Goal: Task Accomplishment & Management: Manage account settings

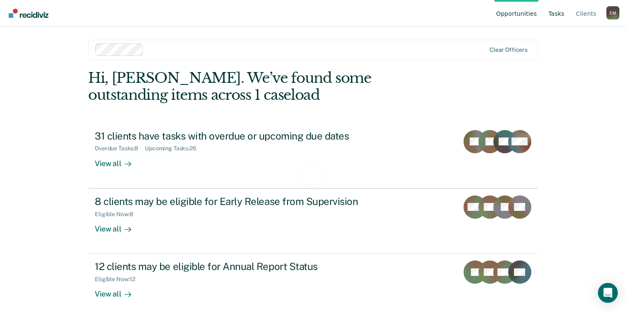
click at [556, 13] on link "Tasks" at bounding box center [555, 13] width 19 height 26
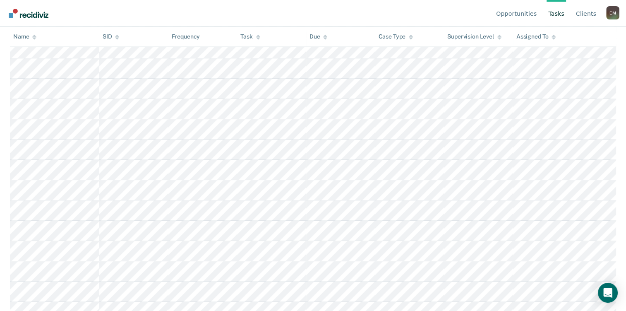
scroll to position [626, 0]
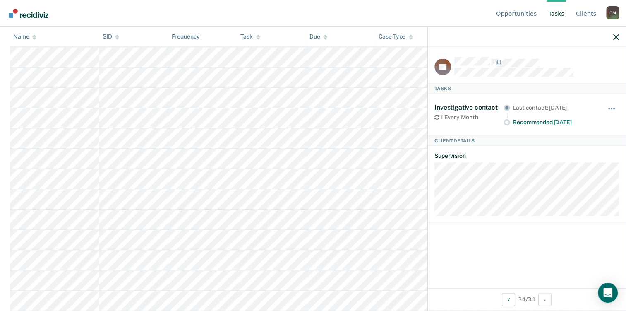
click at [608, 99] on div "Investigative contact 1 Every Month Last contact: [DATE] Recommended [DATE] Hid…" at bounding box center [526, 114] width 184 height 42
click at [612, 106] on button "button" at bounding box center [612, 112] width 14 height 13
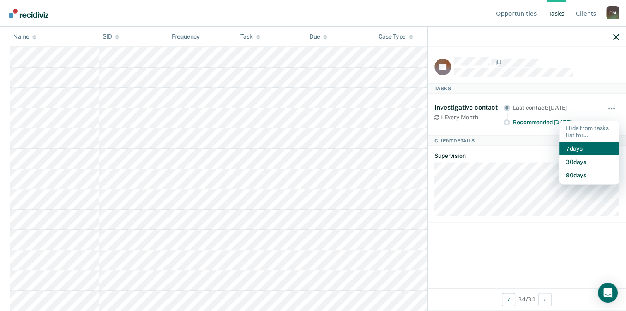
click at [585, 147] on button "7 days" at bounding box center [589, 147] width 60 height 13
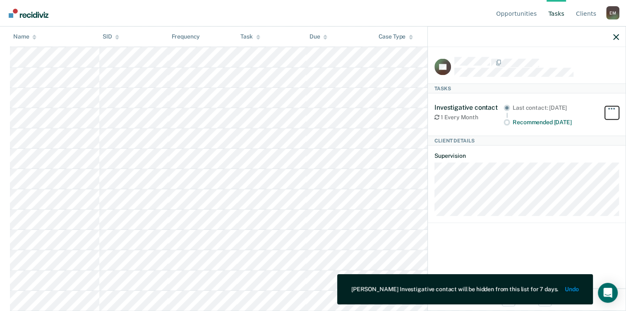
click at [609, 108] on span "button" at bounding box center [609, 109] width 2 height 2
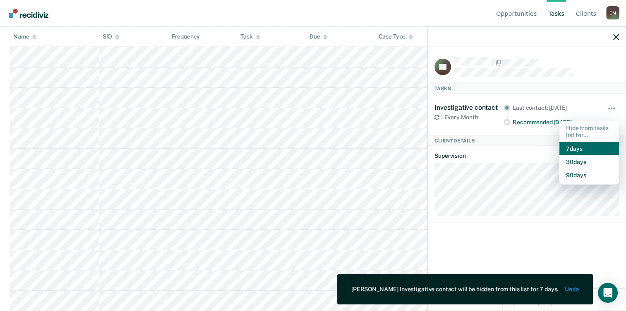
click at [586, 148] on button "7 days" at bounding box center [589, 147] width 60 height 13
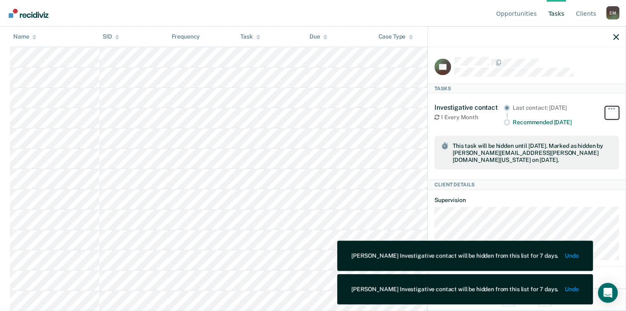
scroll to position [586, 0]
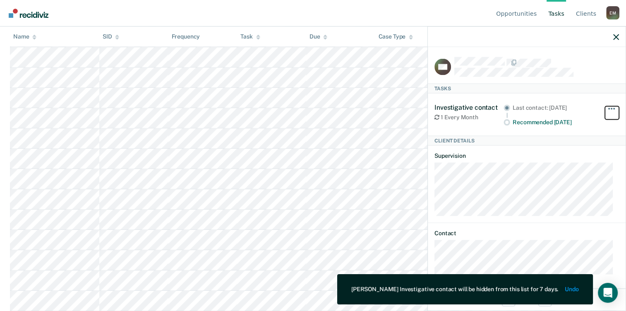
click at [613, 108] on span "button" at bounding box center [614, 109] width 2 height 2
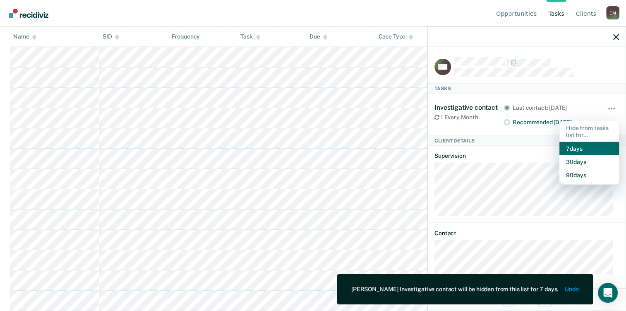
click at [580, 144] on button "7 days" at bounding box center [589, 147] width 60 height 13
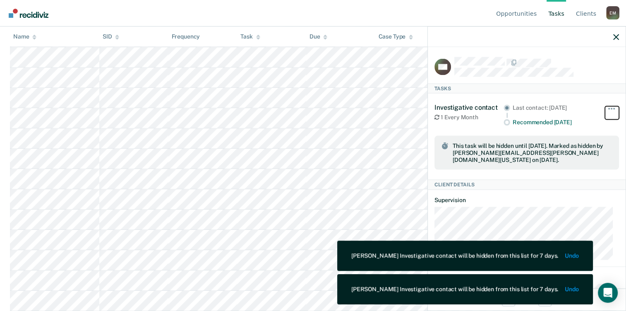
scroll to position [565, 0]
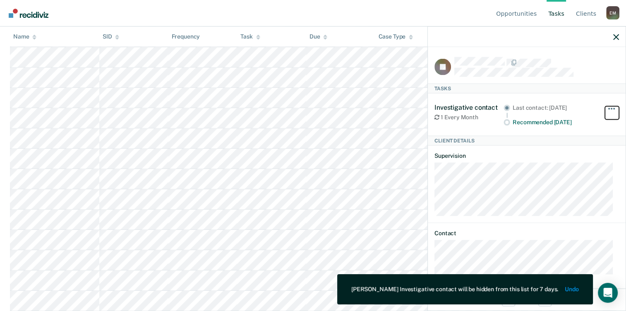
click at [613, 108] on span "button" at bounding box center [614, 109] width 2 height 2
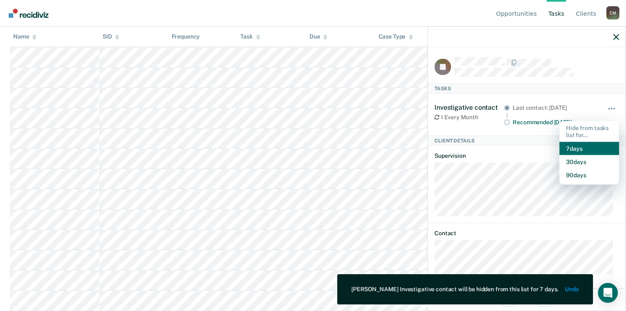
click at [588, 148] on button "7 days" at bounding box center [589, 147] width 60 height 13
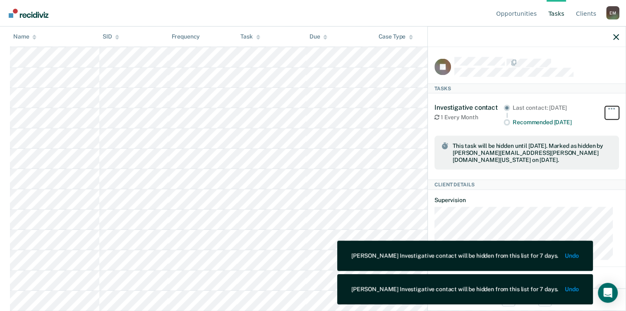
scroll to position [545, 0]
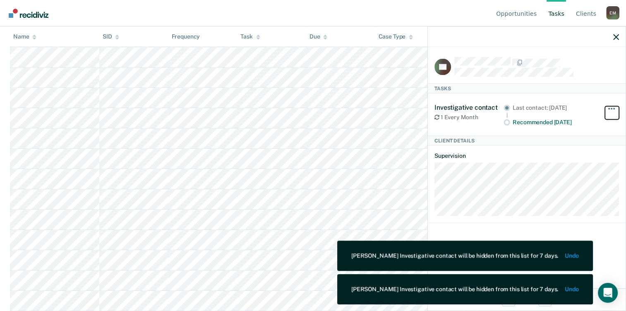
drag, startPoint x: 609, startPoint y: 109, endPoint x: 607, endPoint y: 126, distance: 17.0
click at [609, 110] on button "button" at bounding box center [612, 112] width 14 height 13
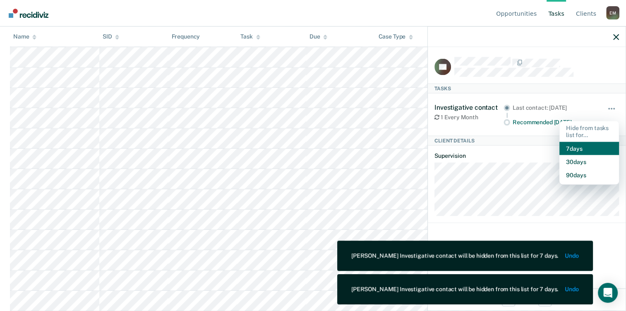
click at [595, 145] on button "7 days" at bounding box center [589, 147] width 60 height 13
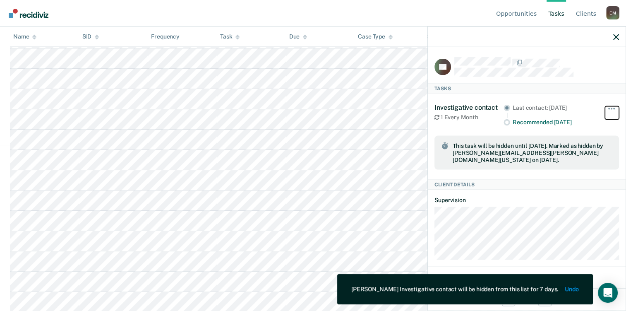
scroll to position [124, 0]
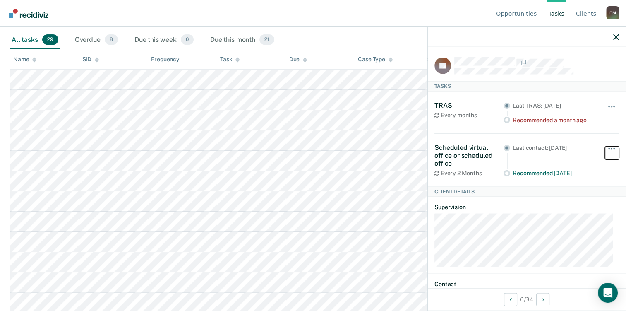
click at [605, 151] on button "button" at bounding box center [612, 152] width 14 height 13
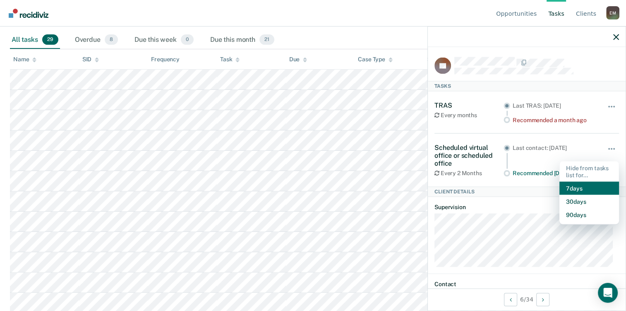
click at [587, 185] on button "7 days" at bounding box center [589, 188] width 60 height 13
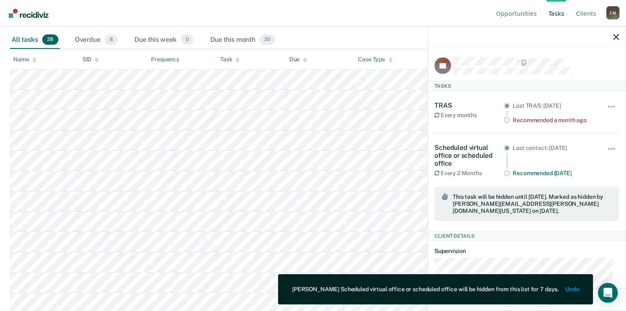
click at [550, 216] on div "Scheduled virtual office or scheduled office Every 2 Months Last contact: [DATE…" at bounding box center [526, 181] width 184 height 97
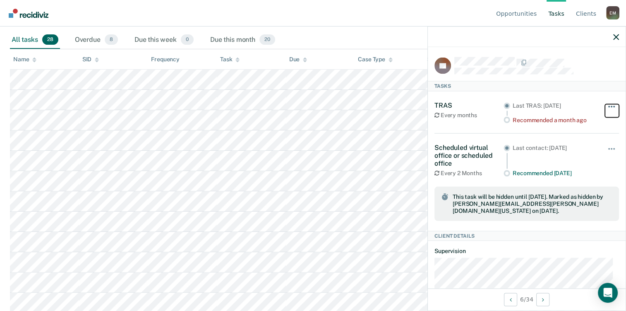
click at [609, 109] on button "button" at bounding box center [612, 110] width 14 height 13
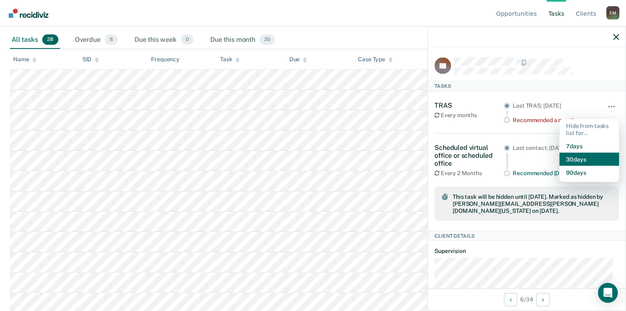
click at [588, 158] on button "30 days" at bounding box center [589, 159] width 60 height 13
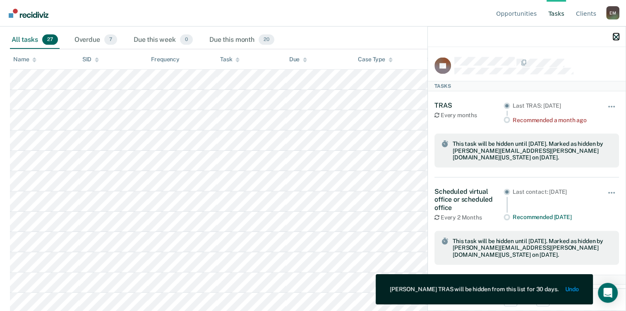
click at [615, 38] on icon "button" at bounding box center [616, 37] width 6 height 6
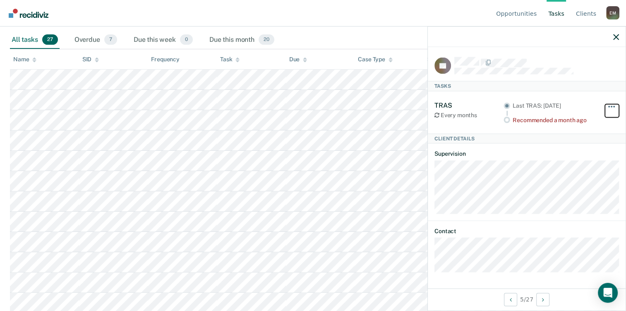
click at [607, 108] on button "button" at bounding box center [612, 110] width 14 height 13
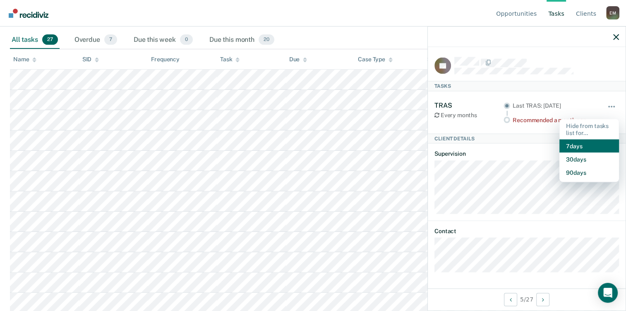
click at [590, 146] on button "7 days" at bounding box center [589, 145] width 60 height 13
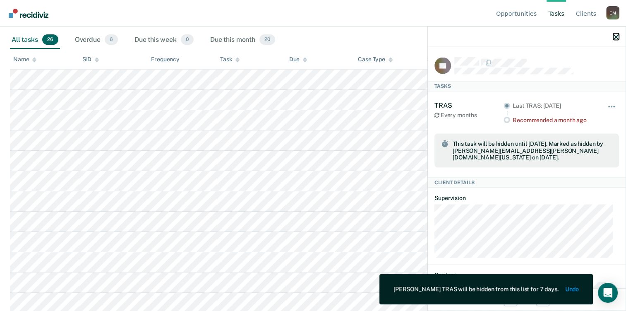
click at [618, 35] on icon "button" at bounding box center [616, 37] width 6 height 6
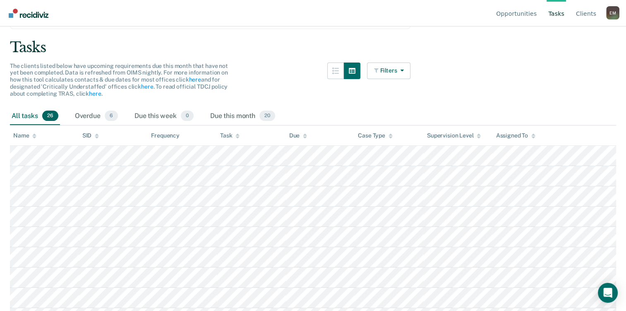
scroll to position [0, 0]
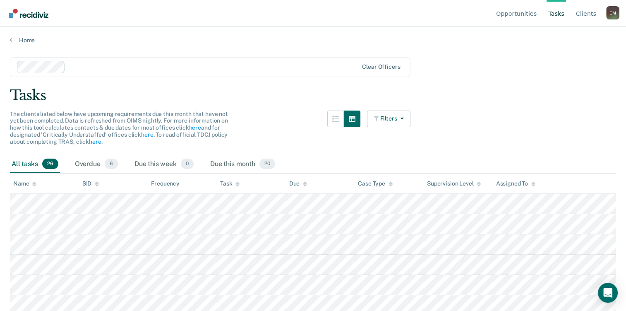
click at [245, 187] on th "Task" at bounding box center [251, 183] width 69 height 20
click at [223, 184] on div "Task" at bounding box center [229, 183] width 19 height 7
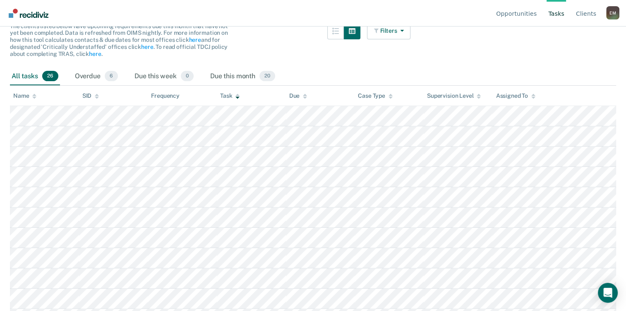
scroll to position [46, 0]
